Goal: Information Seeking & Learning: Compare options

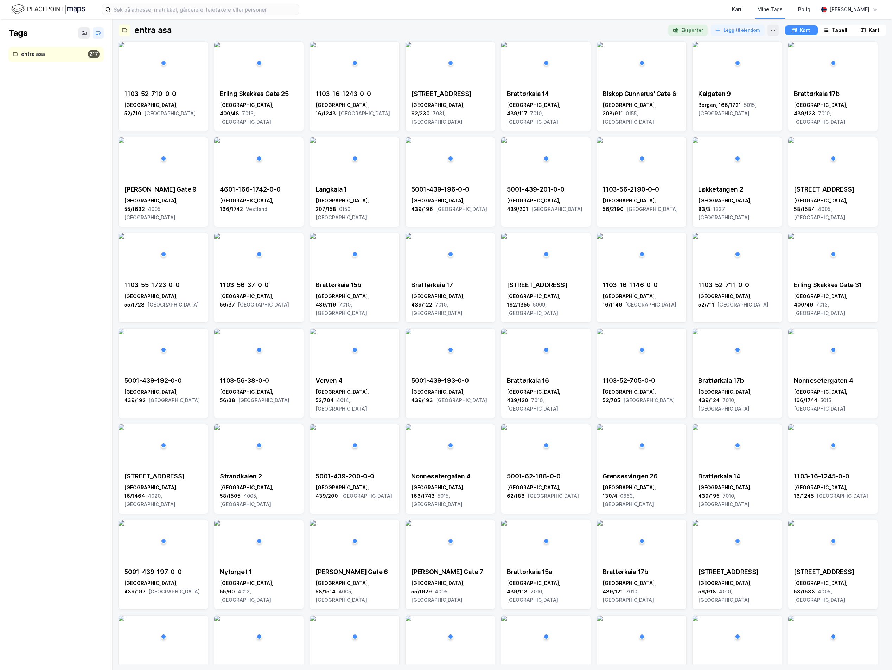
click at [40, 11] on img at bounding box center [48, 9] width 74 height 12
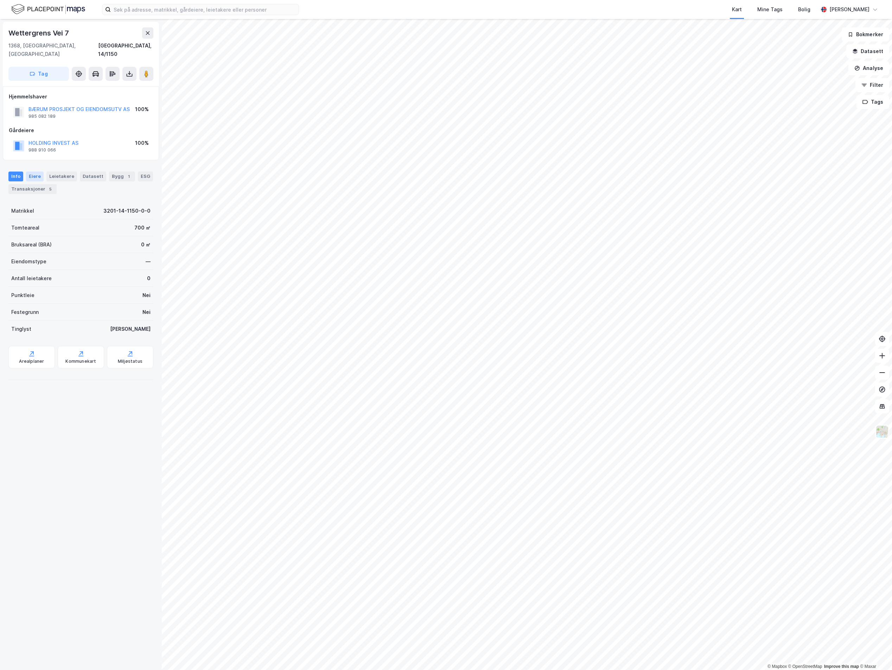
click at [38, 172] on div "Eiere" at bounding box center [35, 177] width 18 height 10
click at [34, 261] on icon at bounding box center [37, 260] width 6 height 6
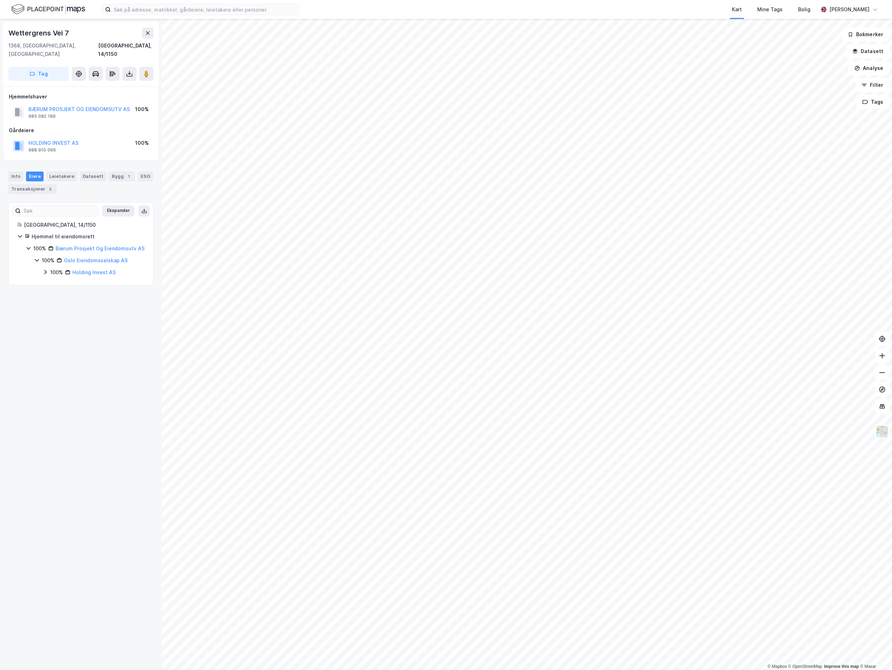
click at [48, 273] on div "100% Holding Invest AS" at bounding box center [94, 272] width 102 height 8
click at [51, 184] on div "Transaksjoner 5" at bounding box center [32, 189] width 48 height 10
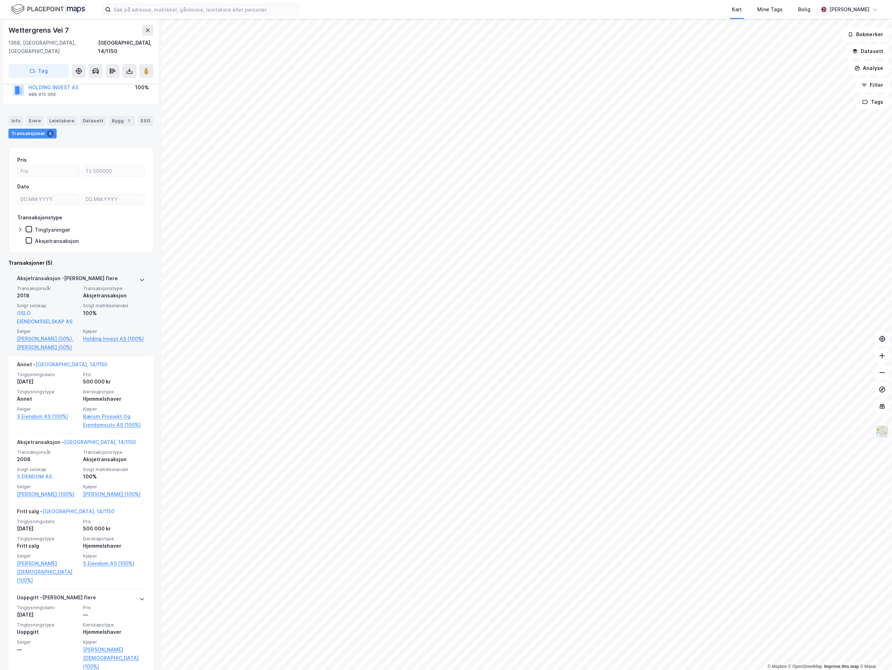
scroll to position [60, 0]
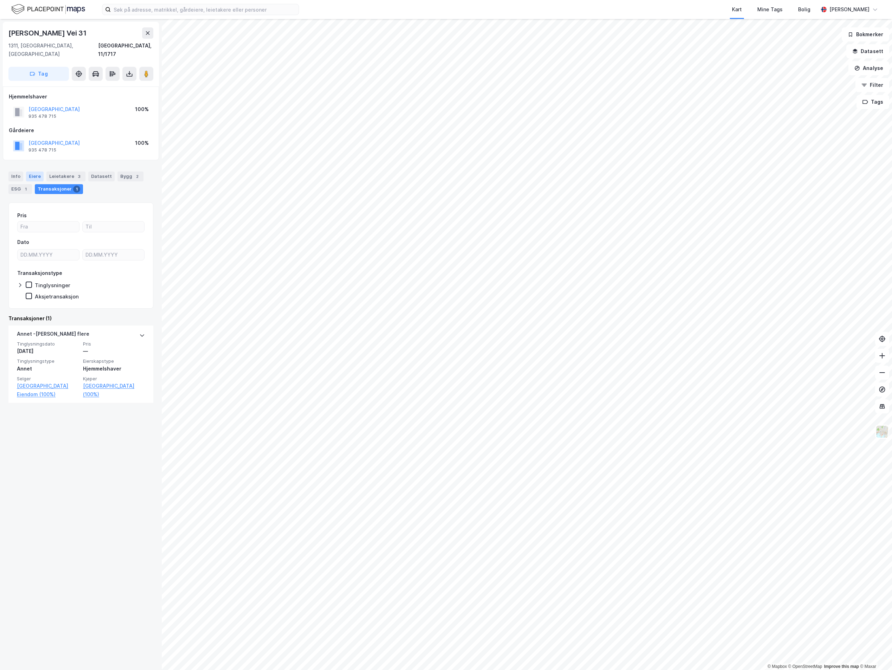
click at [30, 172] on div "Eiere" at bounding box center [35, 177] width 18 height 10
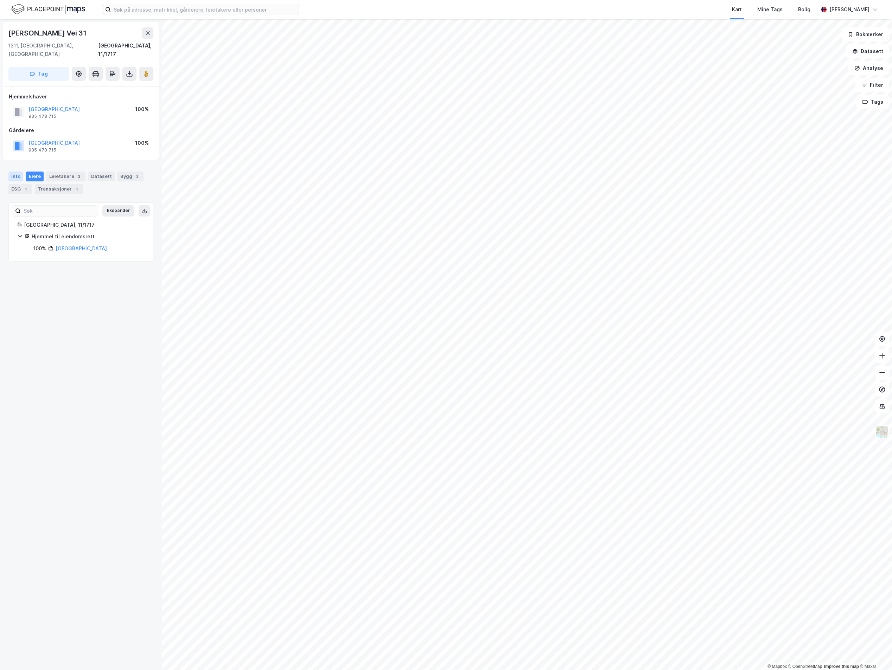
click at [14, 172] on div "Info" at bounding box center [15, 177] width 15 height 10
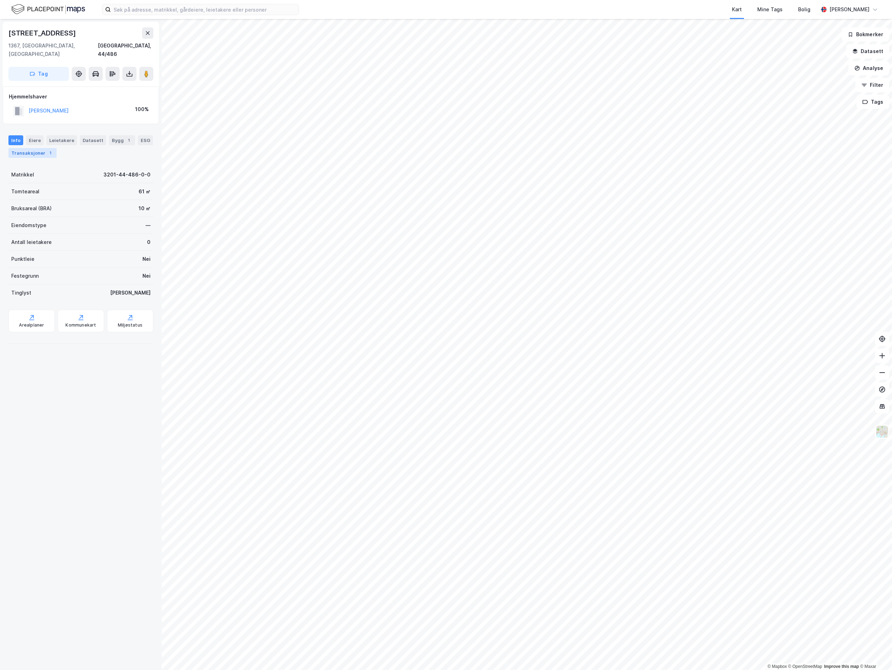
click at [47, 148] on div "Transaksjoner 1" at bounding box center [32, 153] width 48 height 10
